Goal: Task Accomplishment & Management: Use online tool/utility

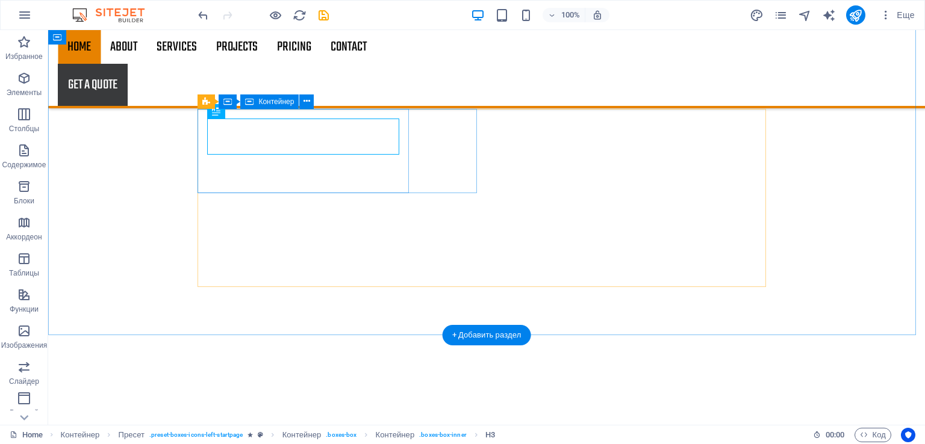
scroll to position [602, 0]
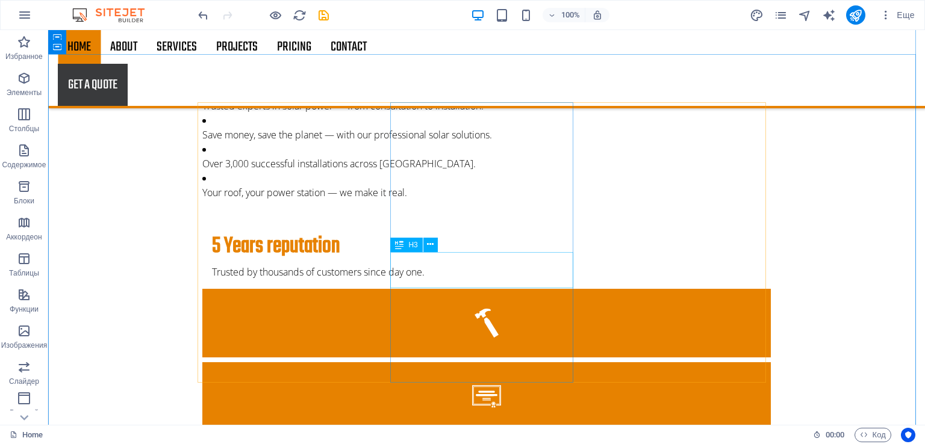
scroll to position [963, 0]
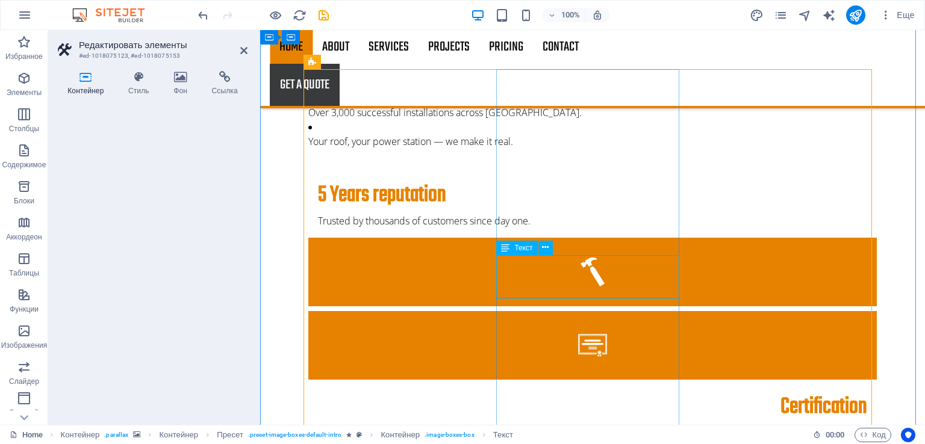
click at [543, 246] on icon at bounding box center [545, 247] width 7 height 13
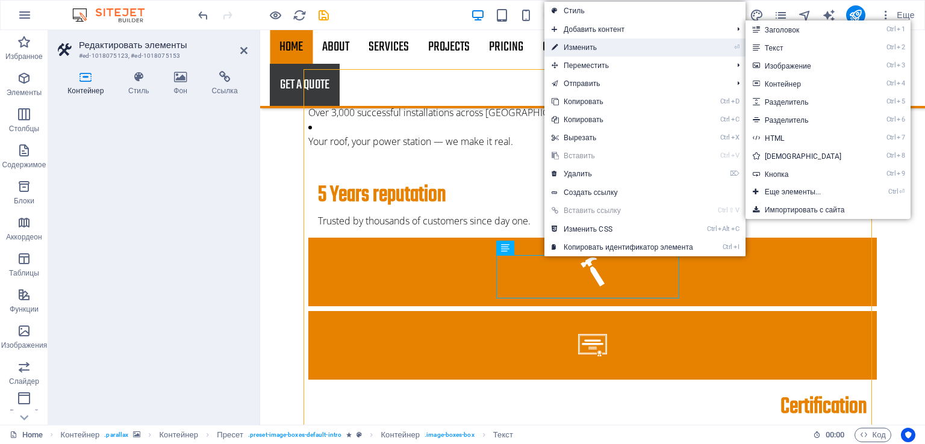
click at [599, 45] on link "⏎ Изменить" at bounding box center [622, 48] width 156 height 18
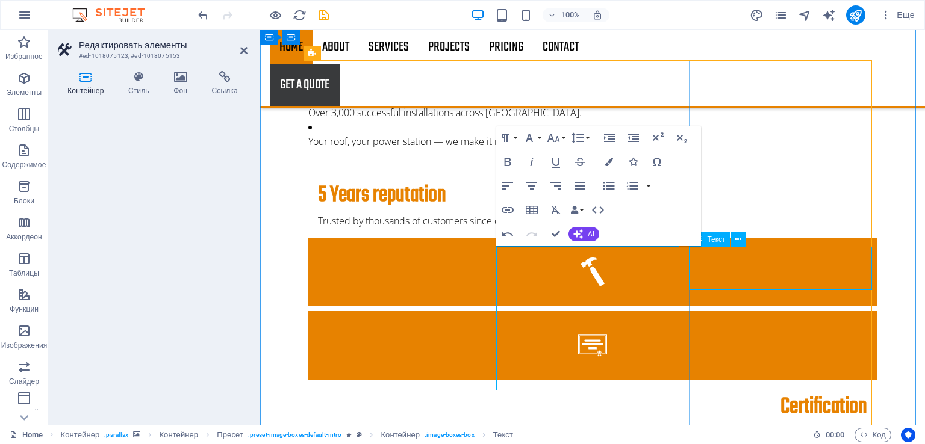
scroll to position [1084, 0]
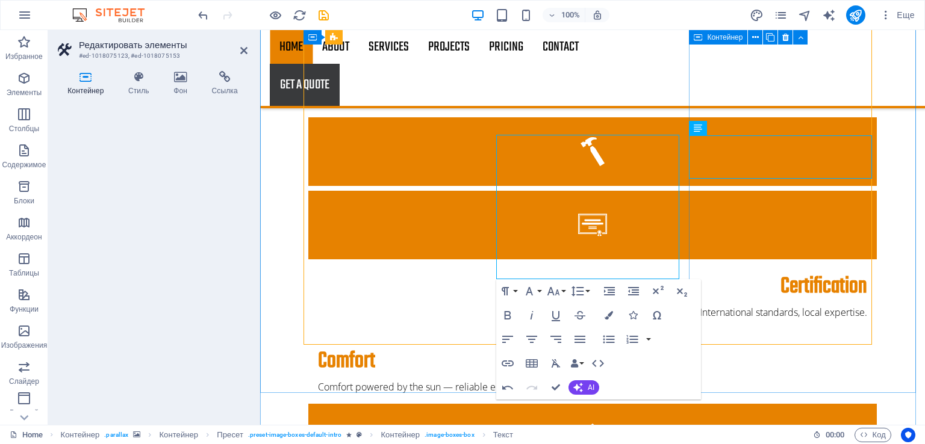
drag, startPoint x: 793, startPoint y: 250, endPoint x: 1005, endPoint y: 249, distance: 211.9
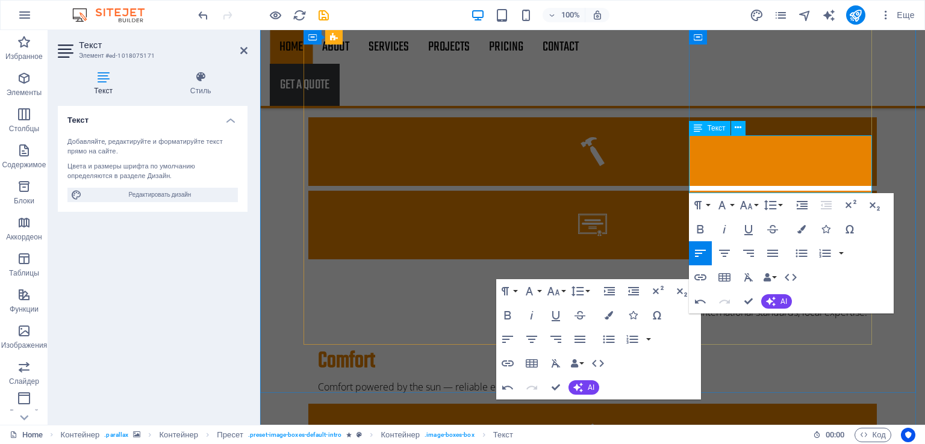
scroll to position [710, 6]
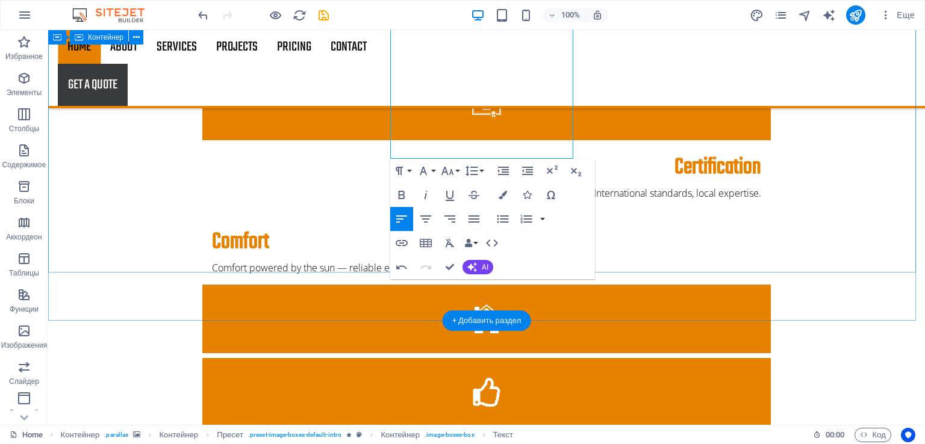
scroll to position [1204, 0]
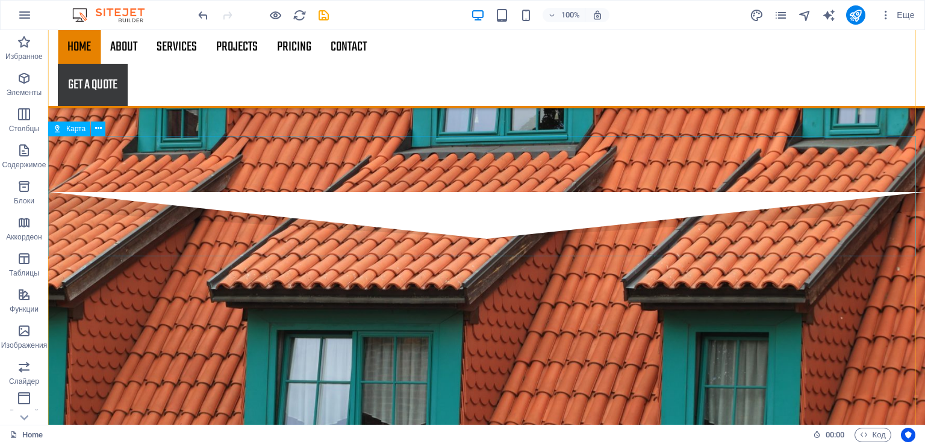
scroll to position [1927, 0]
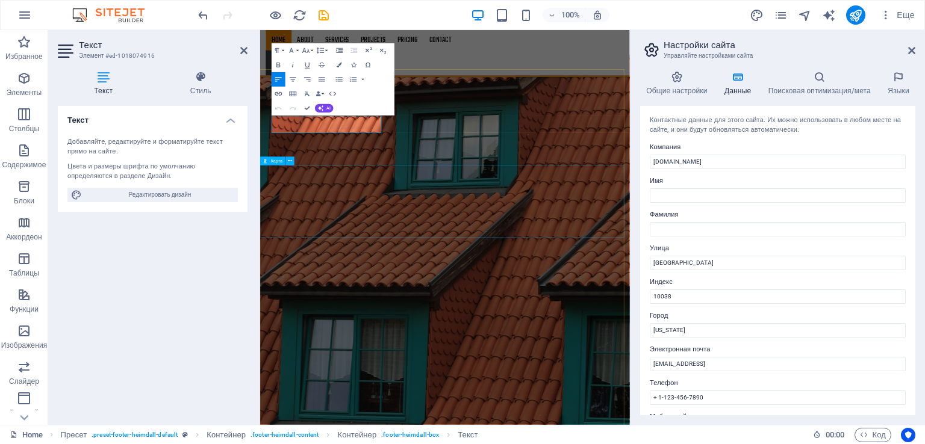
scroll to position [2169, 0]
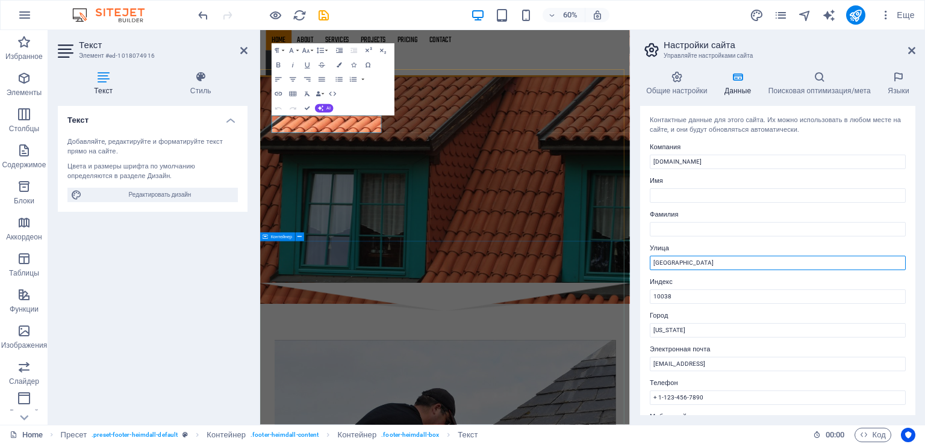
drag, startPoint x: 977, startPoint y: 294, endPoint x: 701, endPoint y: 415, distance: 300.8
drag, startPoint x: 951, startPoint y: 290, endPoint x: 793, endPoint y: 407, distance: 196.1
click at [705, 259] on input "[GEOGRAPHIC_DATA]" at bounding box center [778, 263] width 256 height 14
click at [713, 261] on input "[GEOGRAPHIC_DATA]" at bounding box center [778, 263] width 256 height 14
drag, startPoint x: 976, startPoint y: 291, endPoint x: 860, endPoint y: 414, distance: 169.1
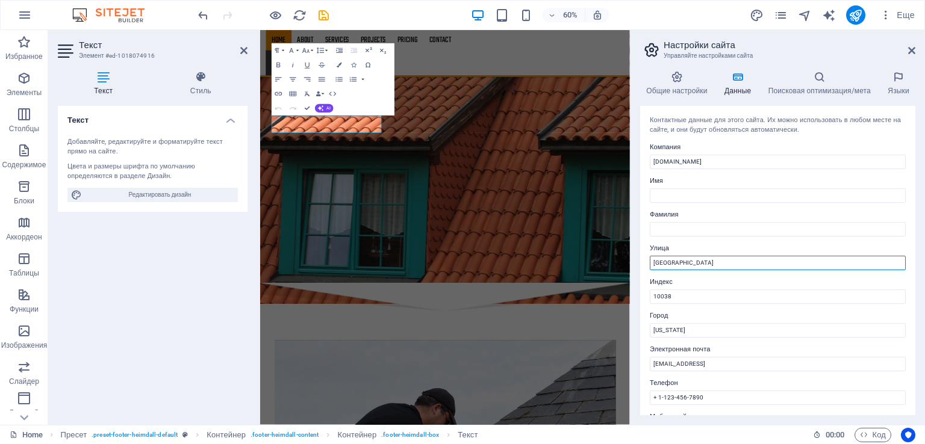
click at [692, 261] on input "[GEOGRAPHIC_DATA]" at bounding box center [778, 263] width 256 height 14
drag, startPoint x: 703, startPoint y: 261, endPoint x: 633, endPoint y: 261, distance: 69.8
click at [633, 261] on div "Общие настройки Данные Поисковая оптимизация/мета Языки Название сайта [DOMAIN_…" at bounding box center [777, 243] width 294 height 364
type input "[PERSON_NAME]"
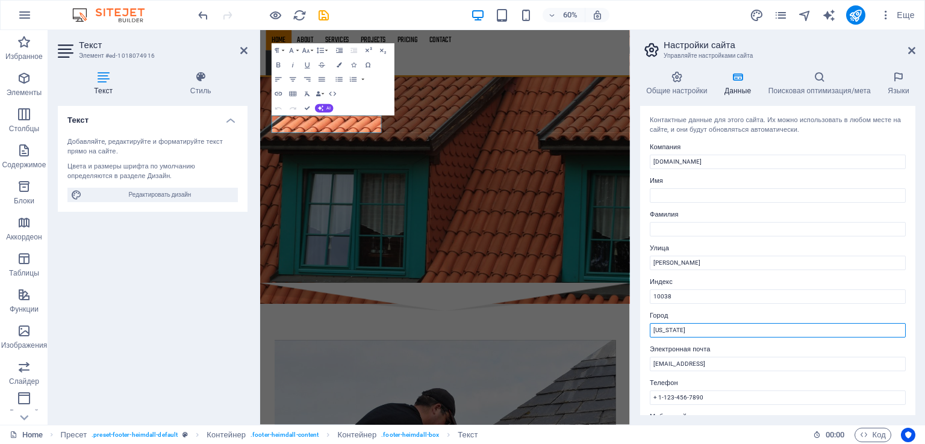
drag, startPoint x: 966, startPoint y: 357, endPoint x: 830, endPoint y: 531, distance: 220.9
type input "N"
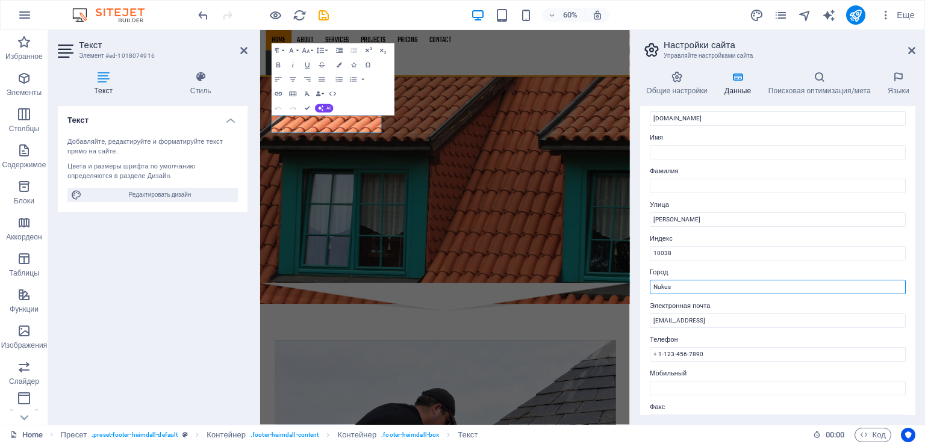
scroll to position [60, 0]
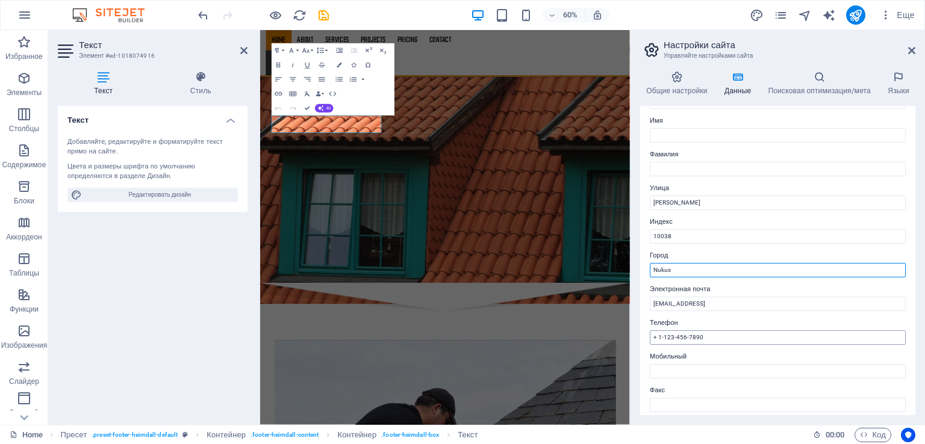
type input "Nukus"
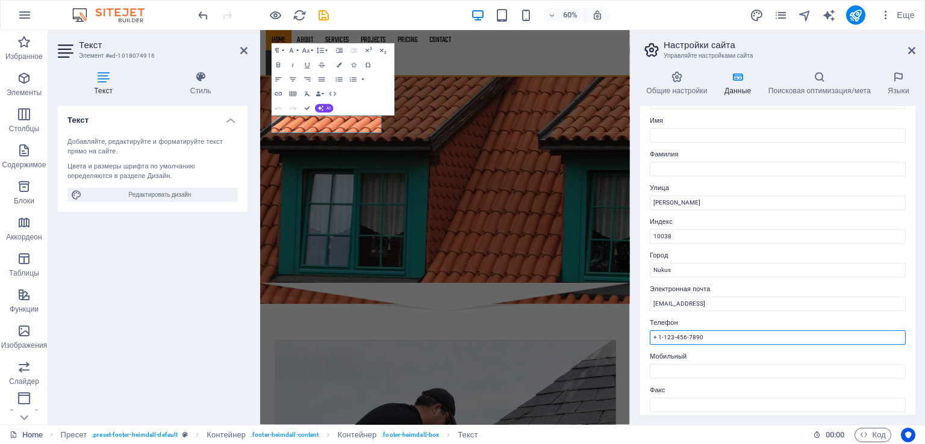
drag, startPoint x: 717, startPoint y: 338, endPoint x: 658, endPoint y: 335, distance: 59.0
click at [658, 335] on input "+ 1-123-456-7890" at bounding box center [778, 338] width 256 height 14
click at [656, 335] on input "+ 998953770155" at bounding box center [778, 338] width 256 height 14
type input "[PHONE_NUMBER]"
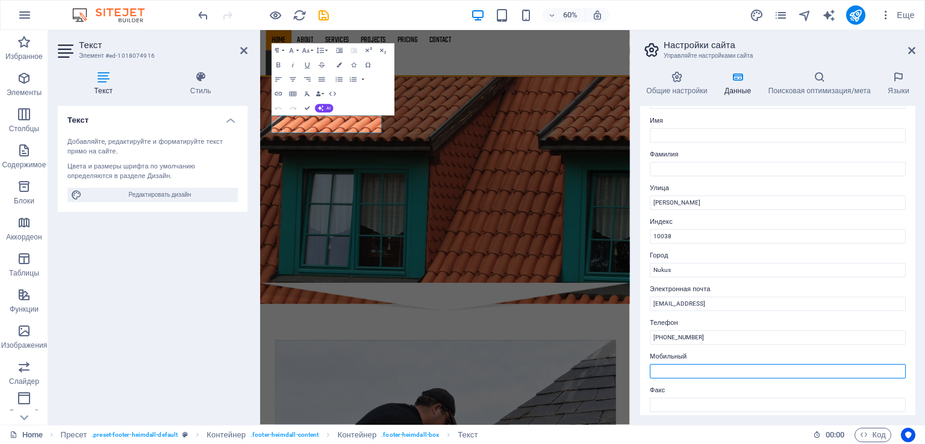
click at [684, 369] on input "Мобильный" at bounding box center [778, 371] width 256 height 14
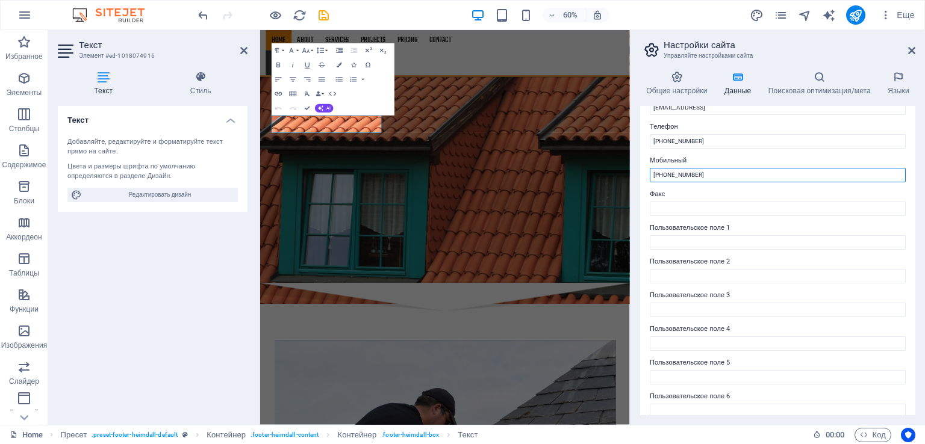
scroll to position [269, 0]
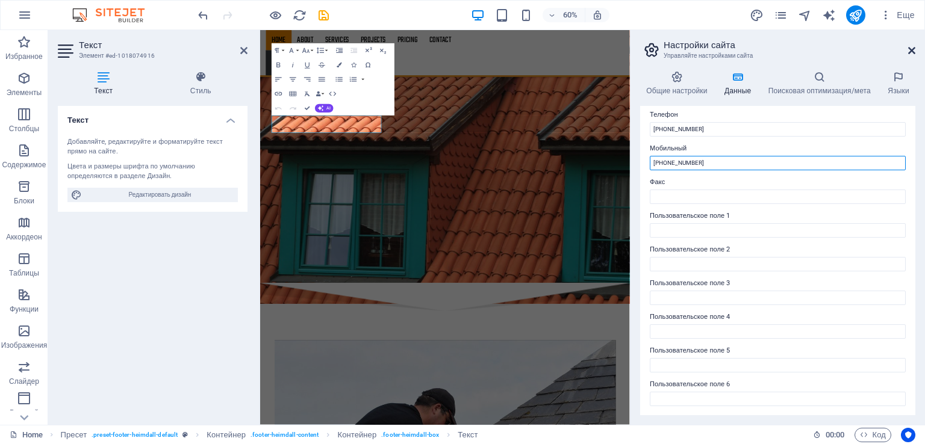
type input "[PHONE_NUMBER]"
click at [913, 50] on icon at bounding box center [911, 51] width 7 height 10
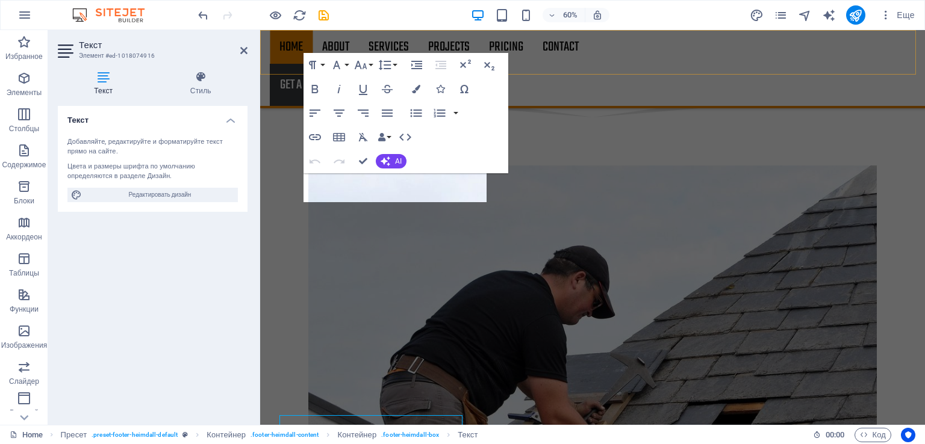
scroll to position [1927, 0]
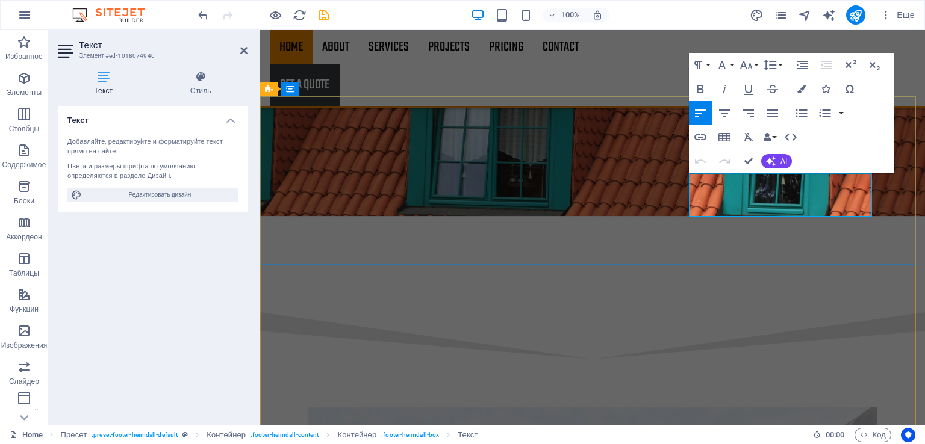
drag, startPoint x: 722, startPoint y: 193, endPoint x: 655, endPoint y: 186, distance: 67.8
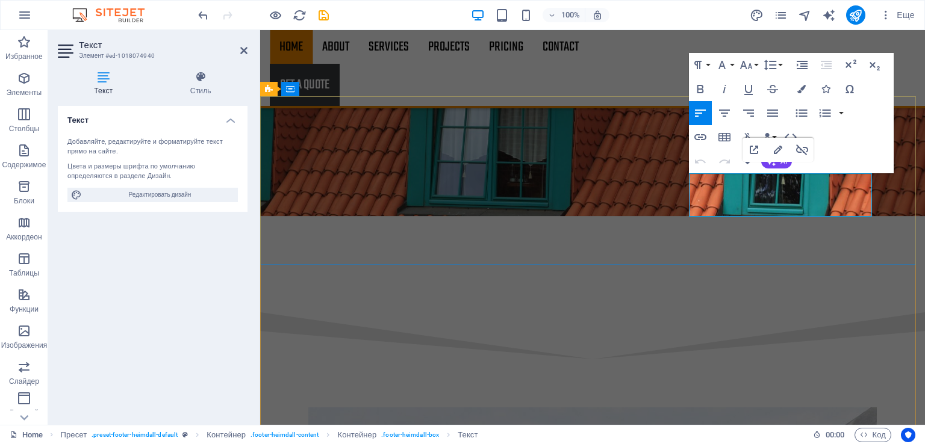
drag, startPoint x: 747, startPoint y: 188, endPoint x: 694, endPoint y: 176, distance: 54.3
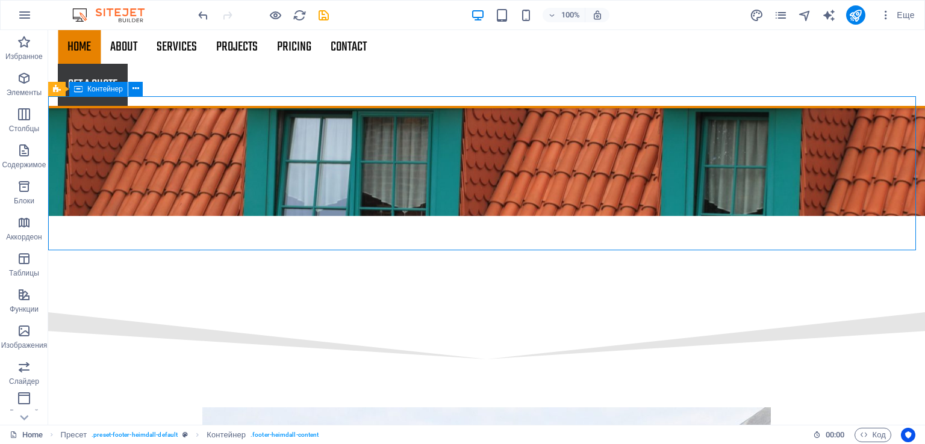
scroll to position [2047, 0]
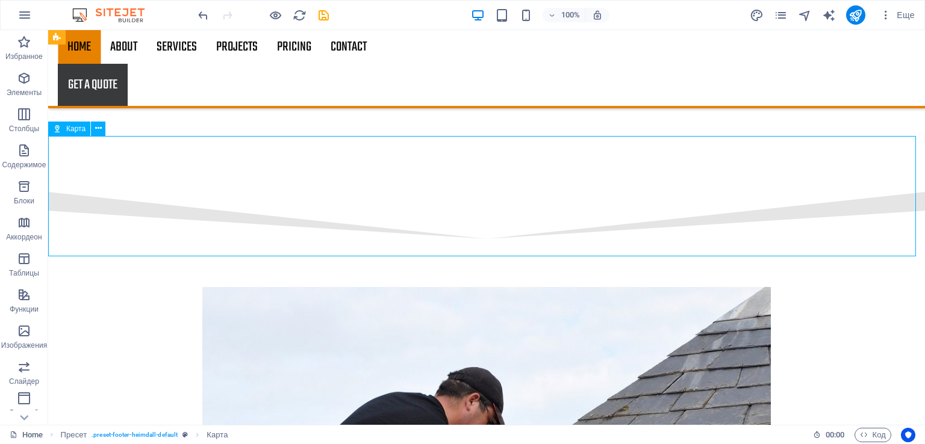
select select "1"
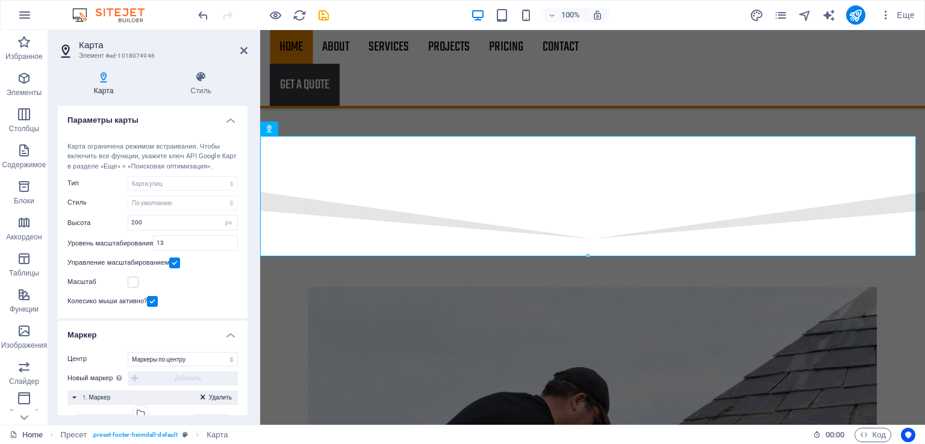
click at [103, 84] on h4 "Карта" at bounding box center [106, 83] width 97 height 25
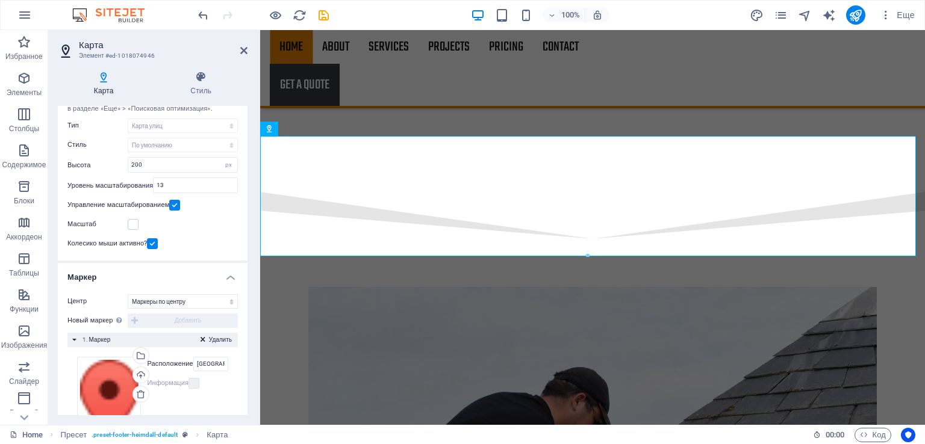
scroll to position [120, 0]
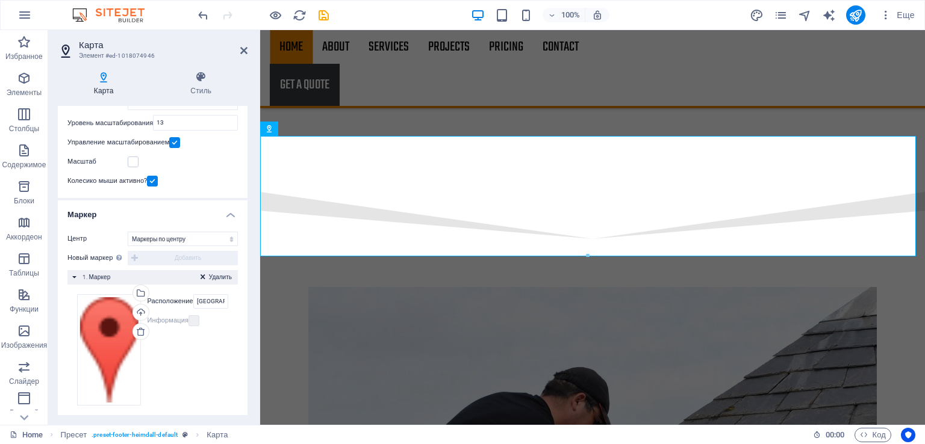
click at [92, 277] on span "1. Маркер" at bounding box center [96, 277] width 28 height 7
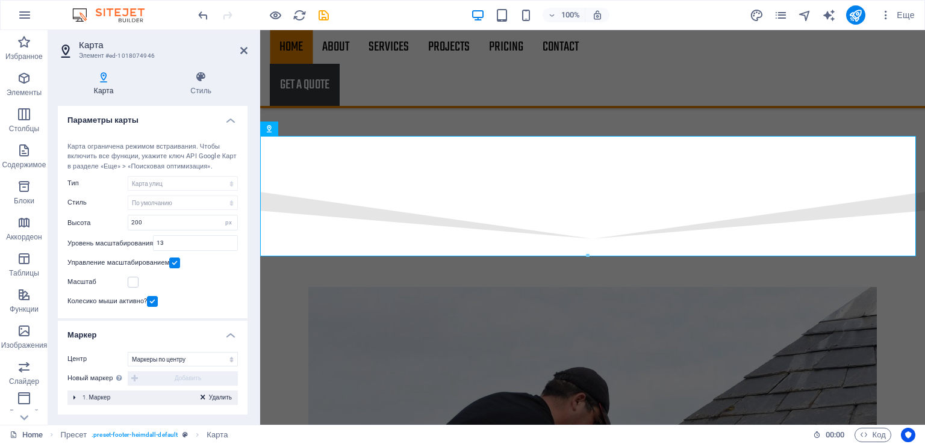
scroll to position [0, 0]
click at [143, 377] on div "Новый маркер Чтобы включить эту функцию, укажите ключ API Google Карт в настрой…" at bounding box center [152, 378] width 170 height 14
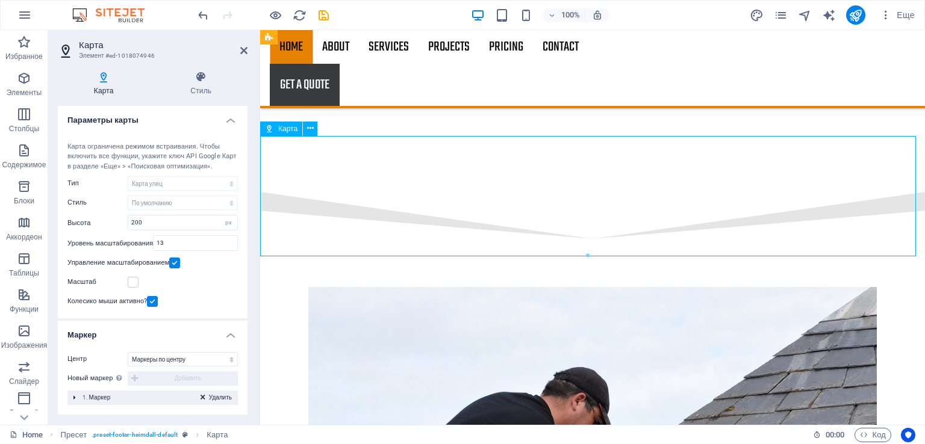
drag, startPoint x: 629, startPoint y: 179, endPoint x: 704, endPoint y: 178, distance: 75.3
click at [159, 362] on select "Не по центру Маркеры по центру Маркеры по центру и масштабировать" at bounding box center [183, 359] width 110 height 14
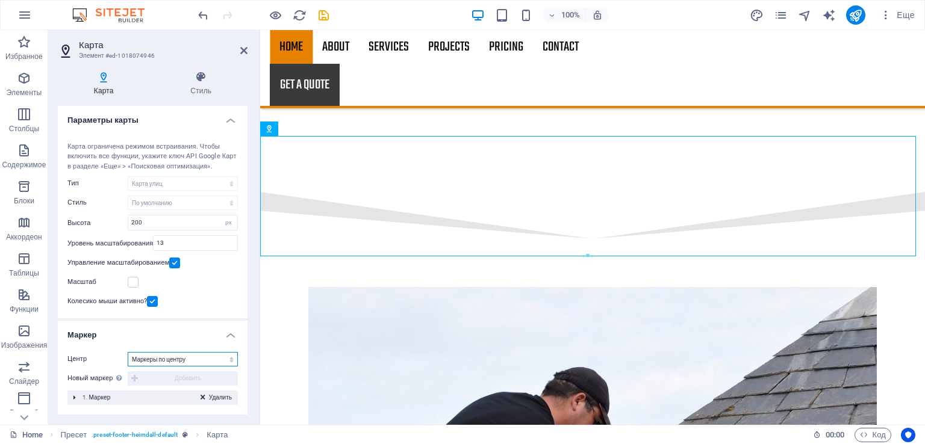
click at [159, 362] on select "Не по центру Маркеры по центру Маркеры по центру и масштабировать" at bounding box center [183, 359] width 110 height 14
click at [72, 396] on div "Удалить 1. Маркер" at bounding box center [152, 398] width 170 height 14
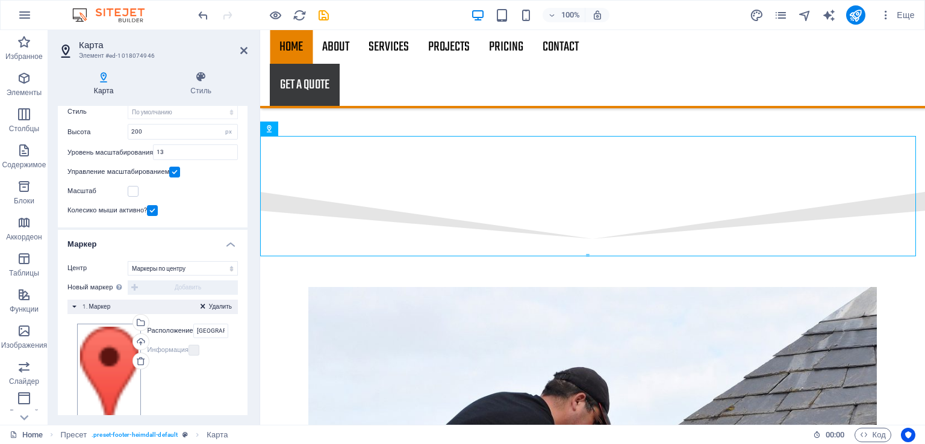
scroll to position [129, 0]
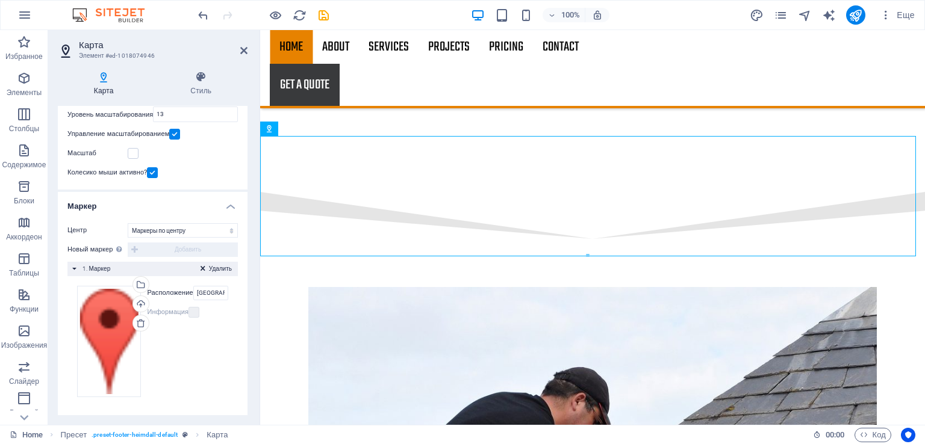
click at [73, 265] on div "Удалить 1. Маркер" at bounding box center [152, 269] width 170 height 14
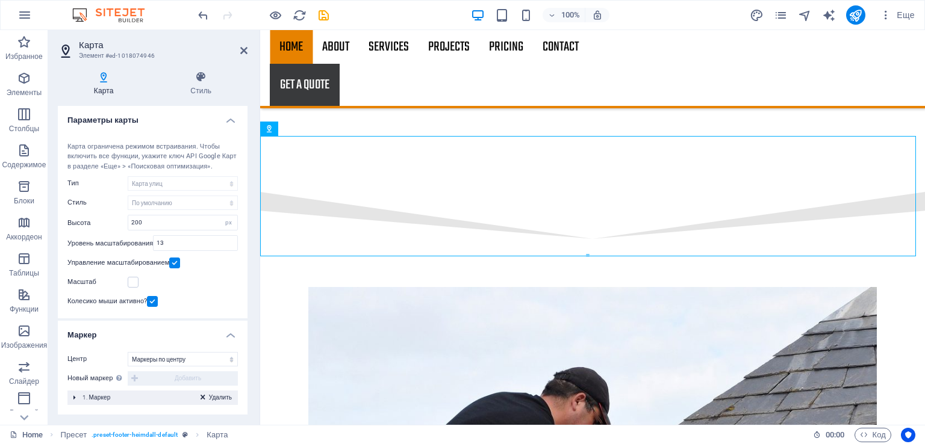
scroll to position [0, 0]
click at [114, 149] on div "Карта ограничена режимом встраивания. Чтобы включить все функции, укажите ключ …" at bounding box center [152, 157] width 170 height 30
click at [204, 80] on icon at bounding box center [201, 77] width 93 height 12
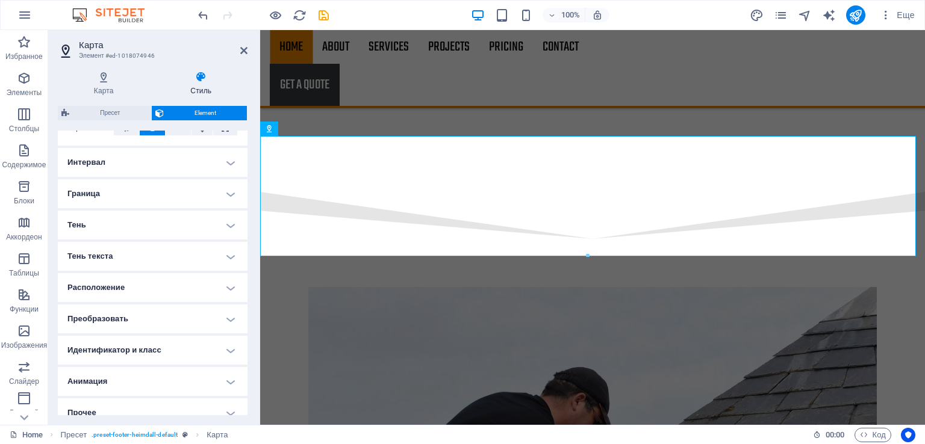
scroll to position [224, 0]
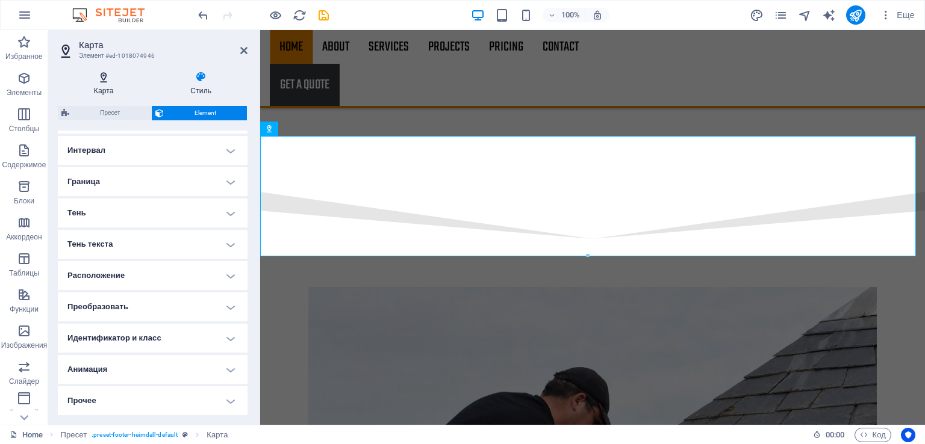
click at [104, 86] on h4 "Карта" at bounding box center [106, 83] width 97 height 25
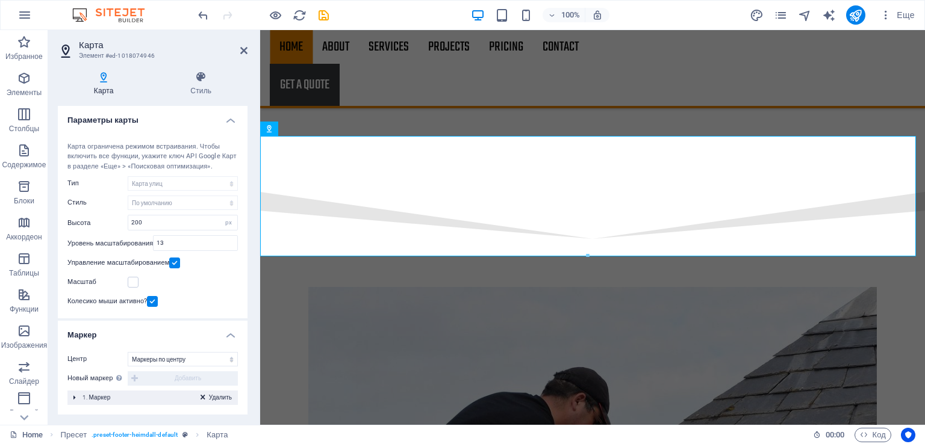
click at [113, 160] on div "Карта ограничена режимом встраивания. Чтобы включить все функции, укажите ключ …" at bounding box center [152, 157] width 170 height 30
click at [244, 46] on icon at bounding box center [243, 51] width 7 height 10
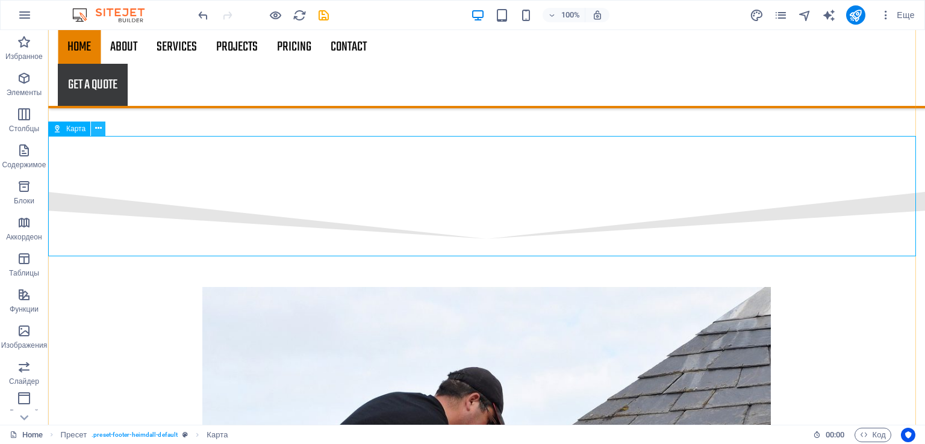
click at [95, 126] on icon at bounding box center [98, 128] width 7 height 13
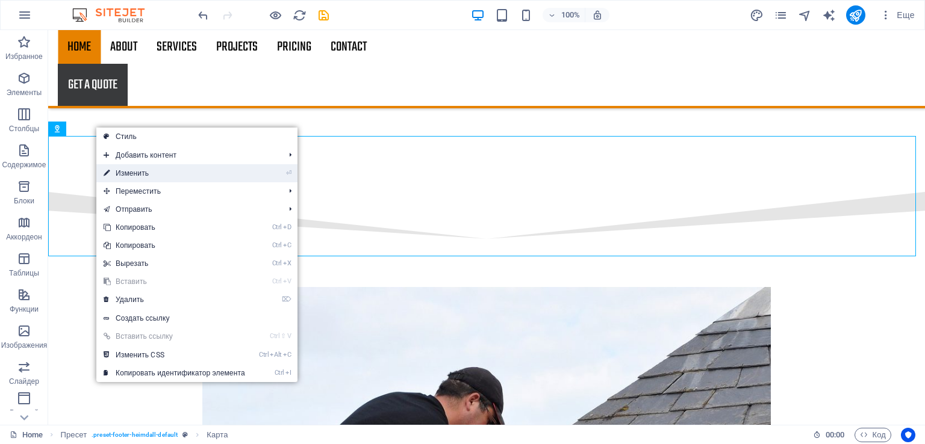
click at [149, 172] on link "⏎ Изменить" at bounding box center [174, 173] width 156 height 18
select select "1"
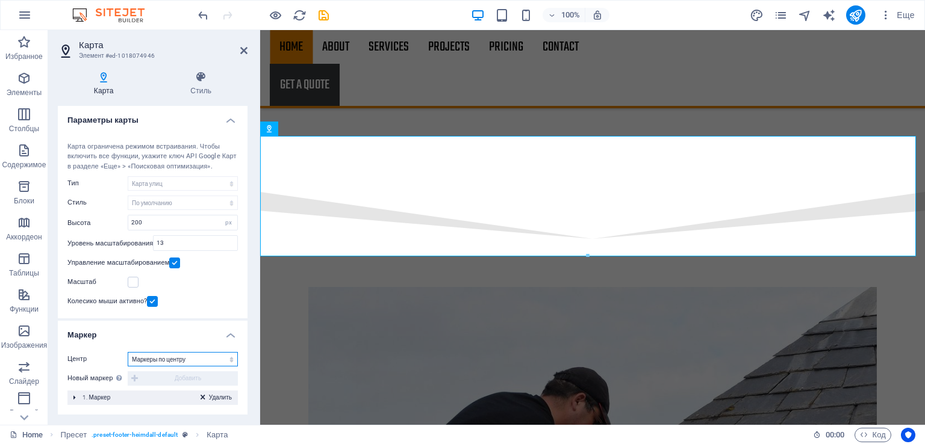
click at [152, 359] on select "Не по центру Маркеры по центру Маркеры по центру и масштабировать" at bounding box center [183, 359] width 110 height 14
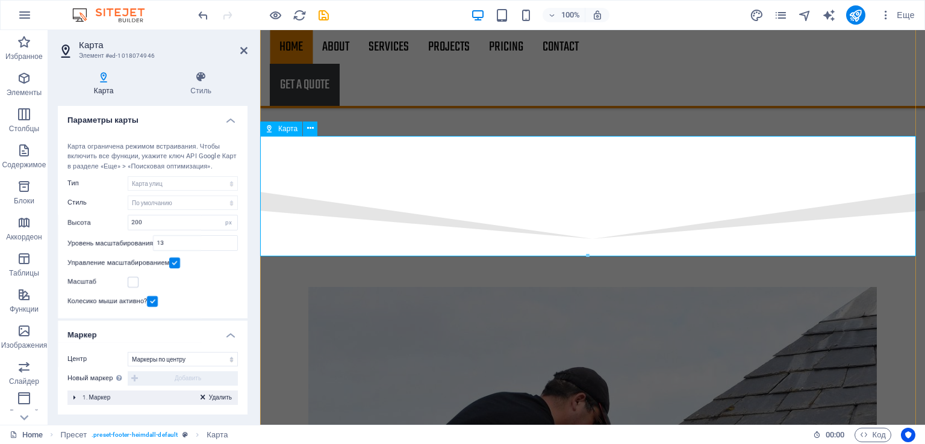
click at [175, 158] on div "Карта ограничена режимом встраивания. Чтобы включить все функции, укажите ключ …" at bounding box center [152, 157] width 170 height 30
click at [243, 43] on h2 "Карта" at bounding box center [163, 45] width 169 height 11
click at [242, 49] on icon at bounding box center [243, 51] width 7 height 10
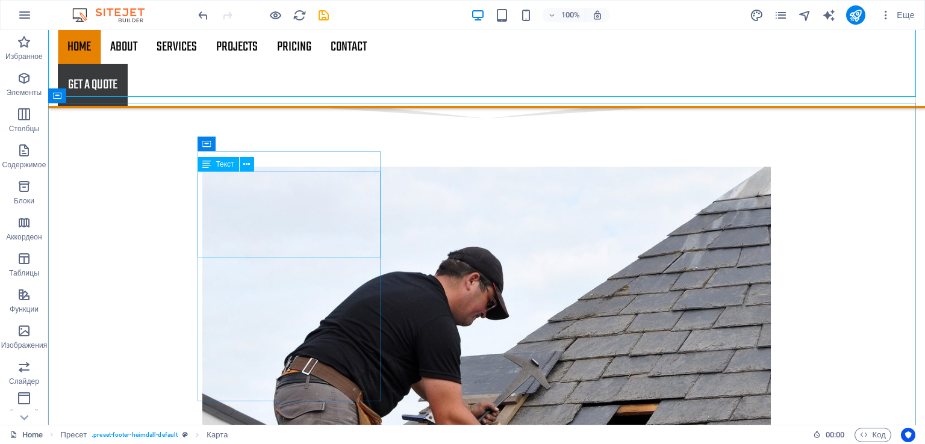
scroll to position [2231, 0]
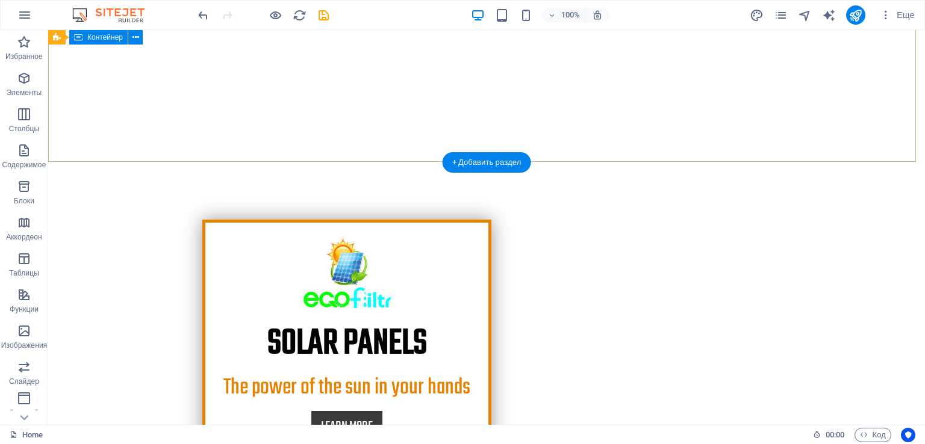
scroll to position [0, 0]
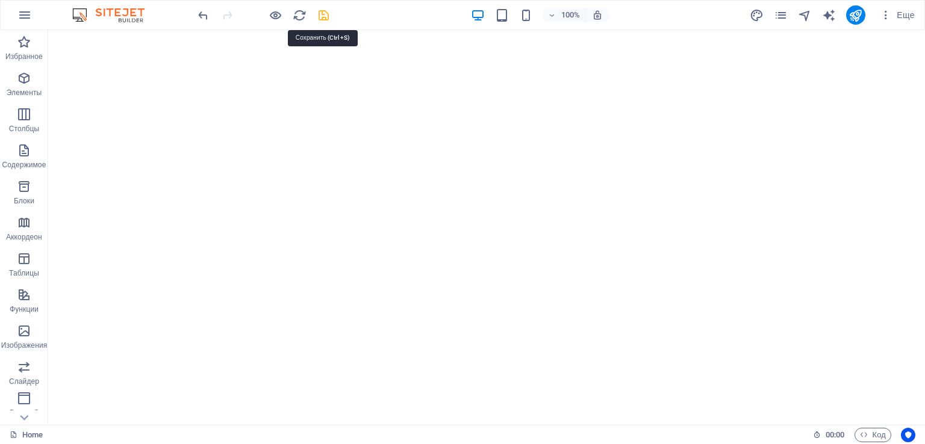
click at [320, 13] on icon "save" at bounding box center [324, 15] width 14 height 14
checkbox input "false"
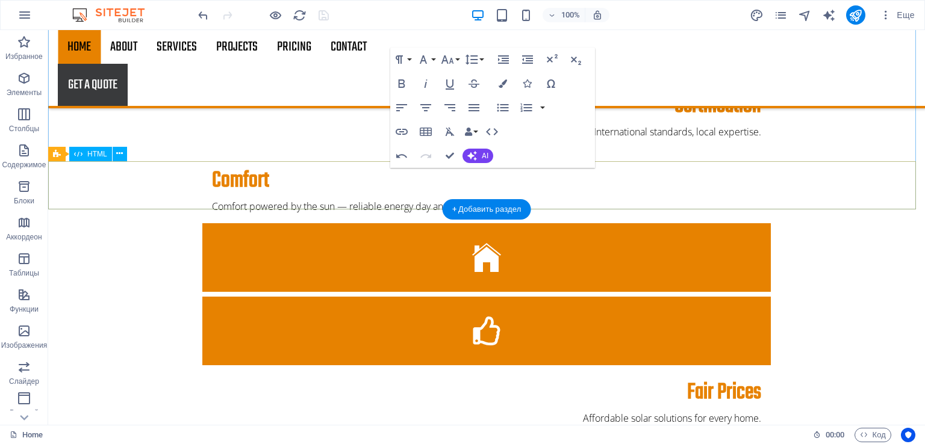
scroll to position [1505, 0]
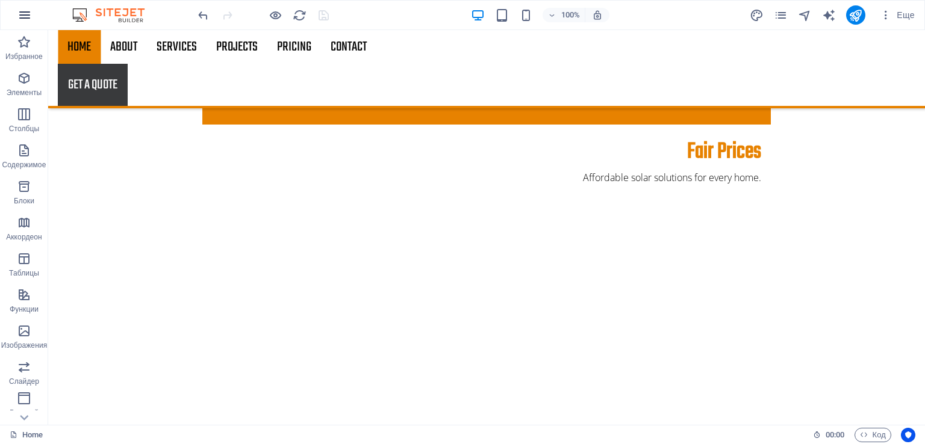
click at [25, 13] on icon "button" at bounding box center [24, 15] width 14 height 14
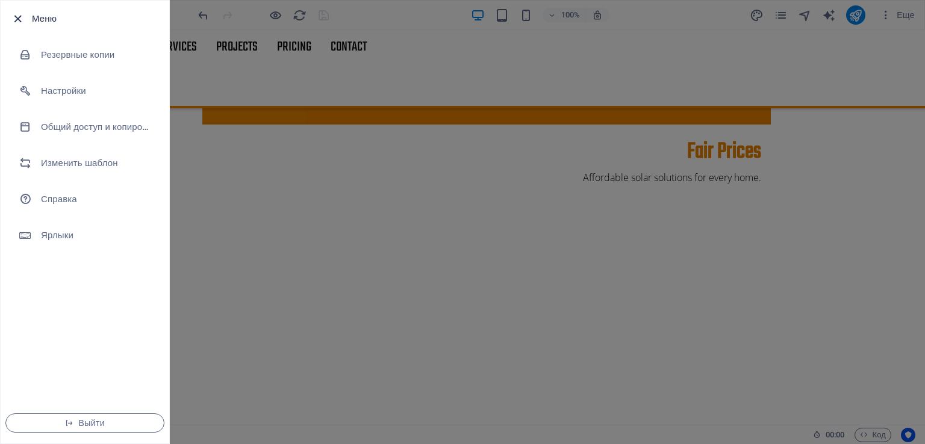
click at [13, 17] on icon "button" at bounding box center [18, 19] width 14 height 14
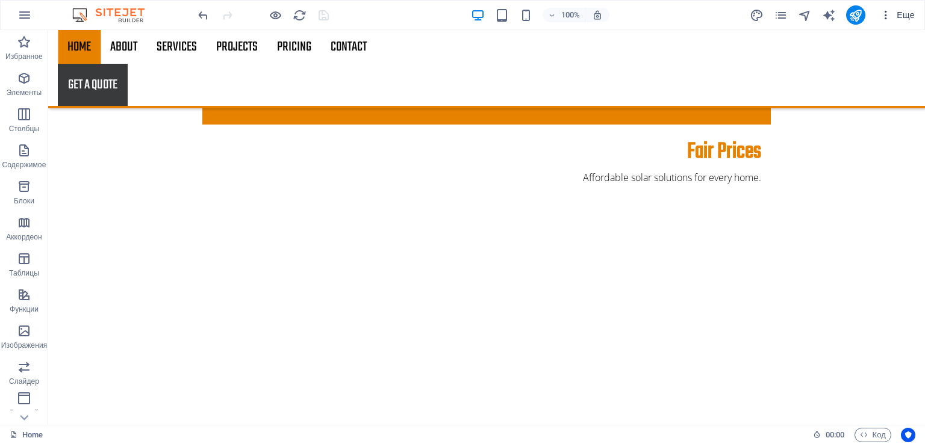
click at [884, 10] on icon "button" at bounding box center [886, 15] width 12 height 12
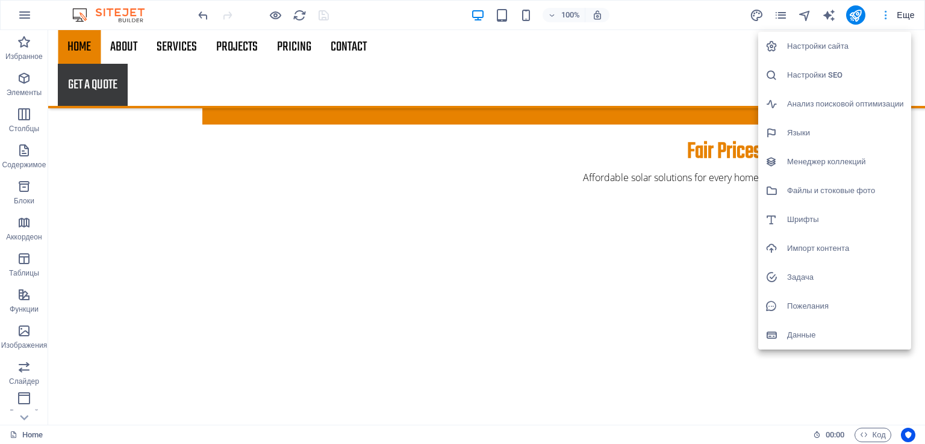
click at [884, 10] on div at bounding box center [462, 222] width 925 height 444
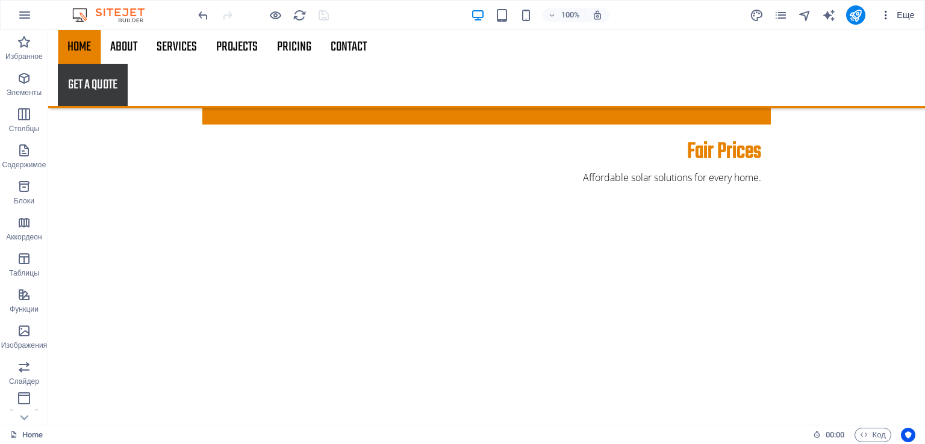
click at [913, 14] on span "Еще" at bounding box center [897, 15] width 35 height 12
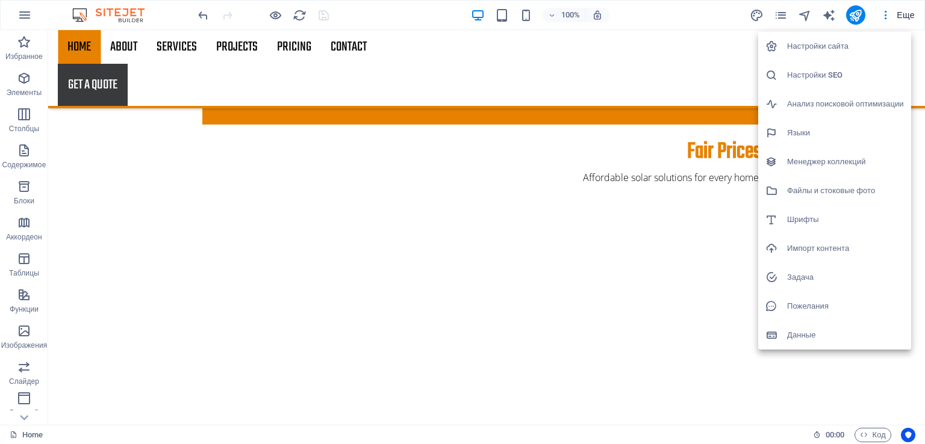
click at [253, 116] on div at bounding box center [462, 222] width 925 height 444
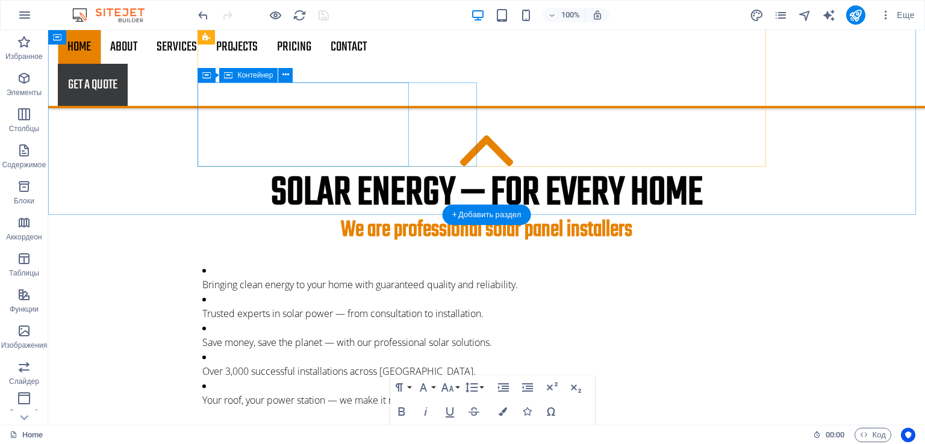
scroll to position [665, 0]
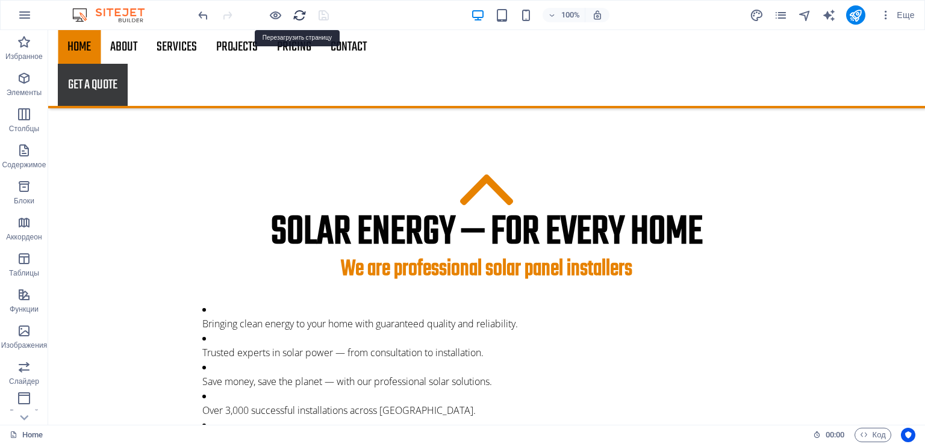
click at [294, 17] on icon "reload" at bounding box center [300, 15] width 14 height 14
click at [26, 15] on icon "button" at bounding box center [24, 15] width 14 height 14
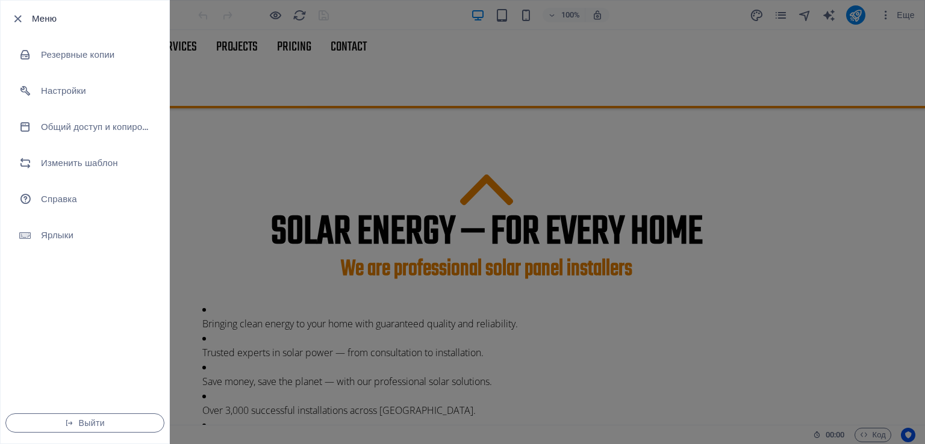
drag, startPoint x: 487, startPoint y: 141, endPoint x: 717, endPoint y: 78, distance: 238.7
click at [488, 141] on div at bounding box center [462, 222] width 925 height 444
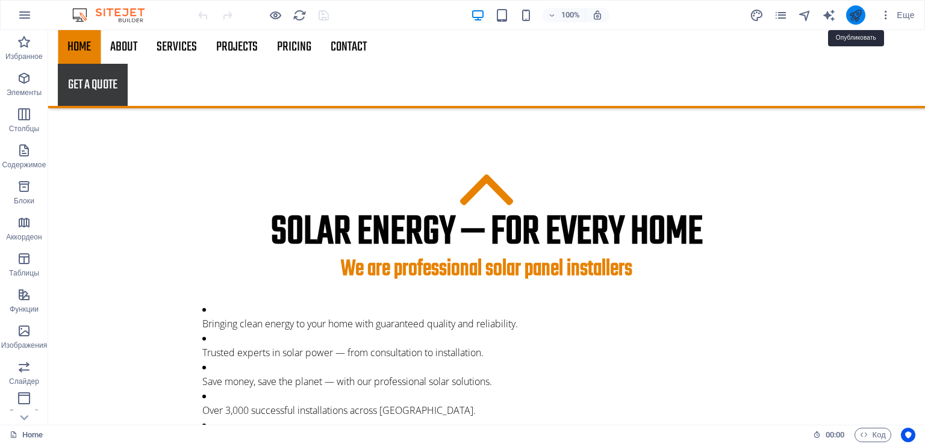
click at [857, 13] on icon "publish" at bounding box center [855, 15] width 14 height 14
